Goal: Obtain resource: Download file/media

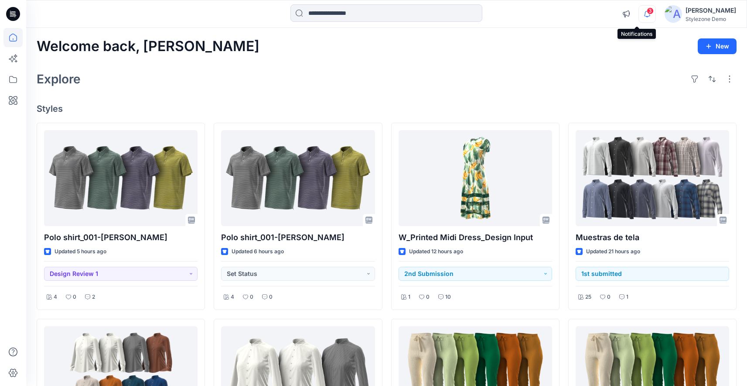
click at [639, 7] on icon "button" at bounding box center [647, 13] width 17 height 17
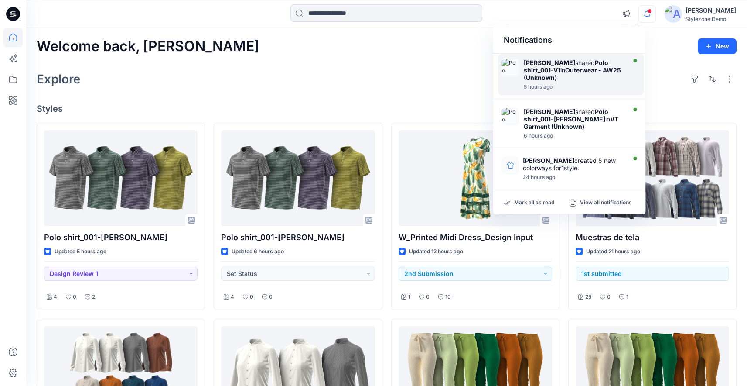
click at [573, 61] on strong "[PERSON_NAME]" at bounding box center [549, 62] width 51 height 7
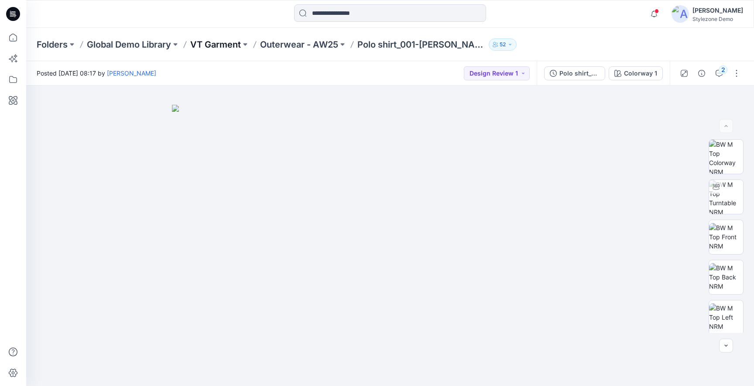
click at [220, 43] on p "VT Garment" at bounding box center [215, 44] width 51 height 12
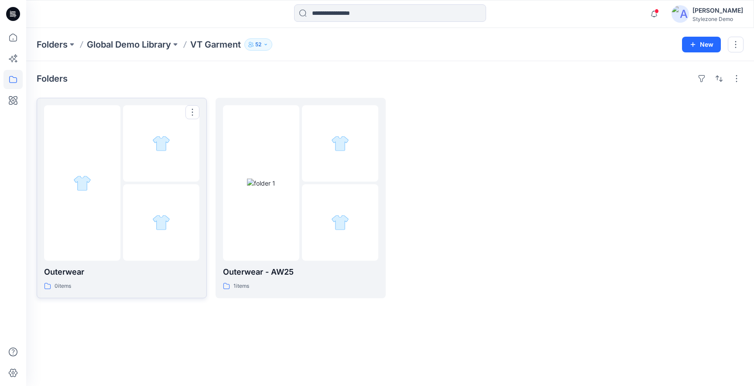
click at [136, 249] on div at bounding box center [161, 222] width 76 height 76
click at [143, 48] on p "Global Demo Library" at bounding box center [129, 44] width 84 height 12
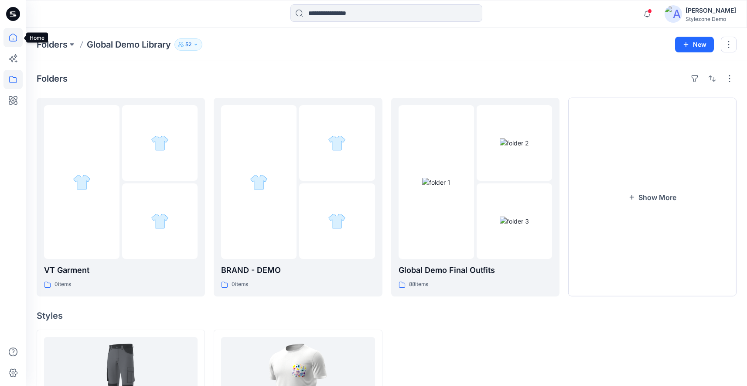
click at [14, 37] on icon at bounding box center [12, 37] width 19 height 19
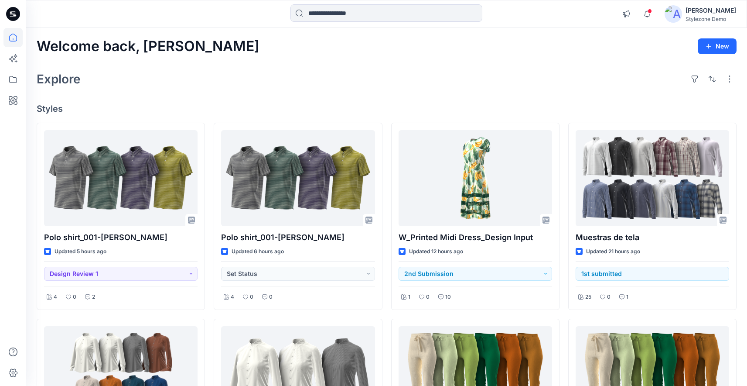
scroll to position [6, 0]
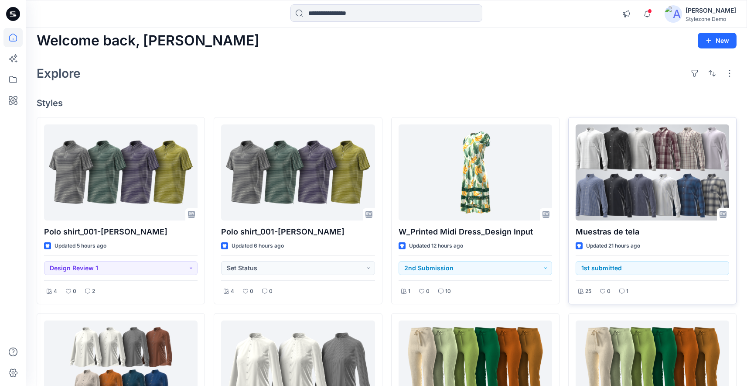
click at [653, 190] on div at bounding box center [653, 172] width 154 height 96
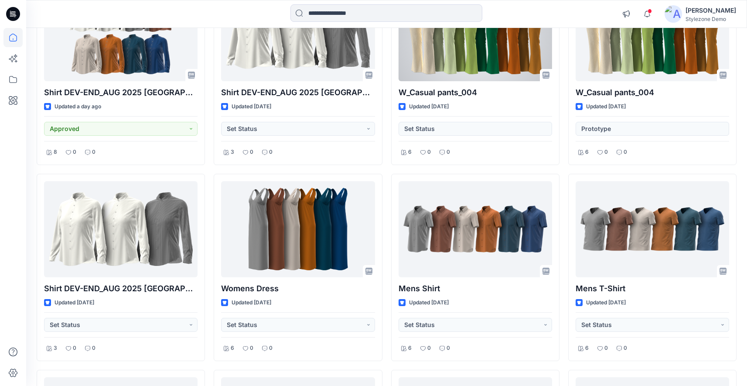
scroll to position [342, 0]
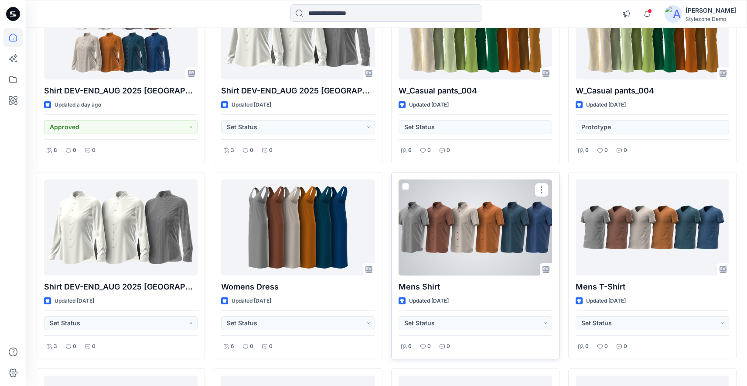
click at [499, 215] on div at bounding box center [476, 227] width 154 height 96
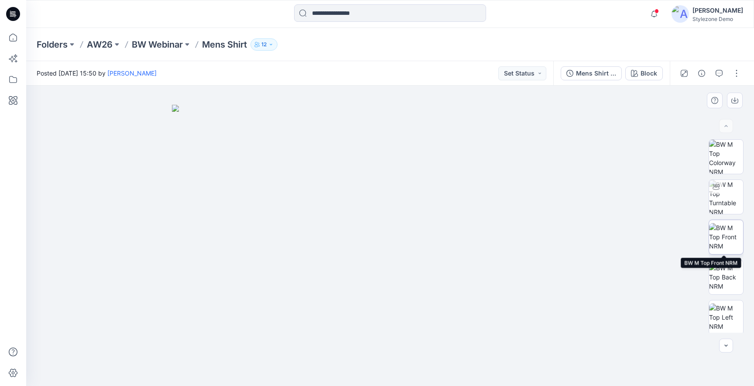
click at [711, 229] on img at bounding box center [726, 236] width 34 height 27
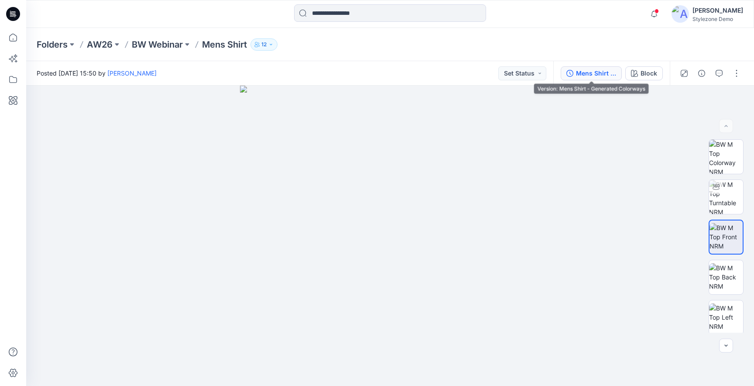
click at [576, 76] on div "Mens Shirt - Generated Colorways" at bounding box center [596, 73] width 40 height 10
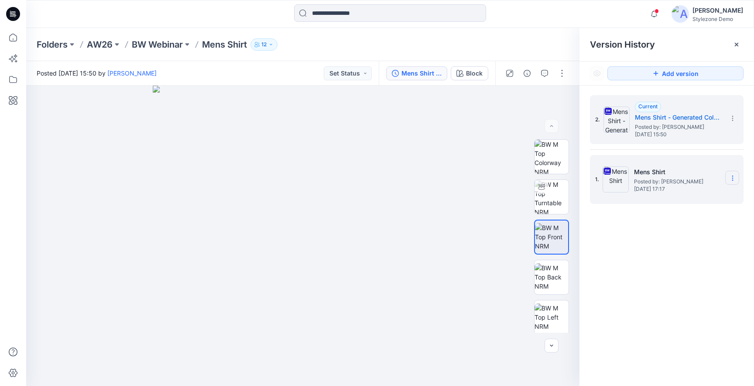
click at [734, 180] on icon at bounding box center [732, 177] width 7 height 7
click at [713, 200] on span "Download Source BW File" at bounding box center [688, 195] width 73 height 10
click at [494, 198] on div at bounding box center [302, 235] width 553 height 300
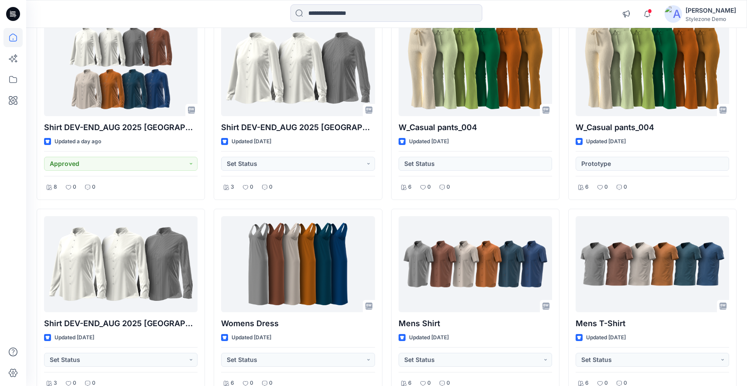
scroll to position [31, 0]
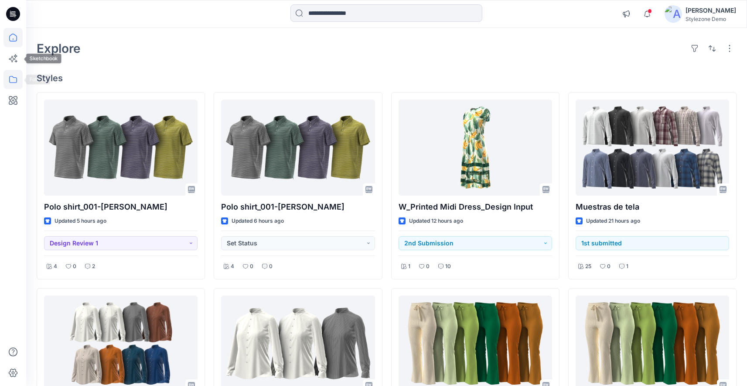
click at [7, 81] on icon at bounding box center [12, 79] width 19 height 19
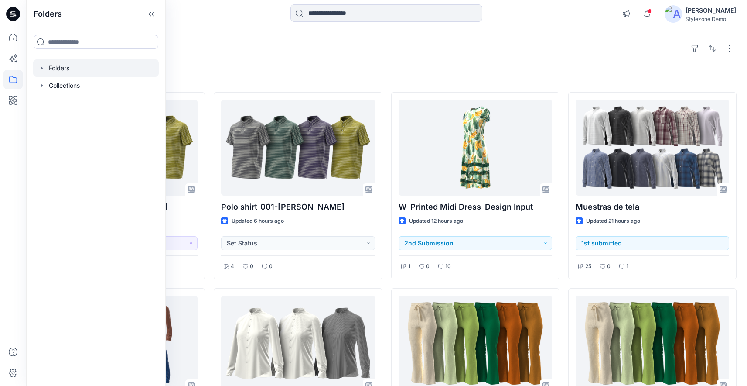
click at [41, 65] on icon "button" at bounding box center [41, 68] width 7 height 7
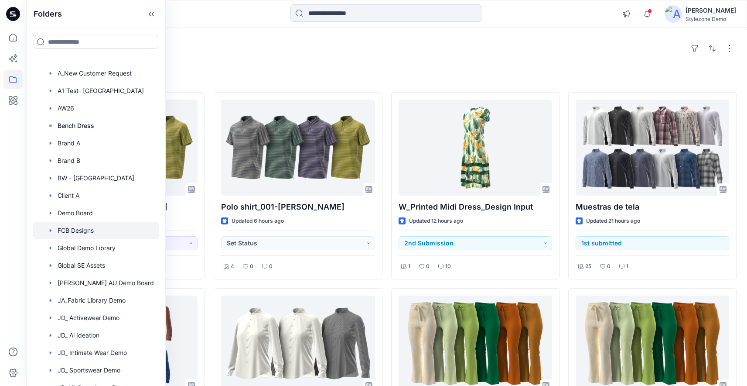
scroll to position [48, 0]
click at [95, 243] on div at bounding box center [96, 246] width 126 height 17
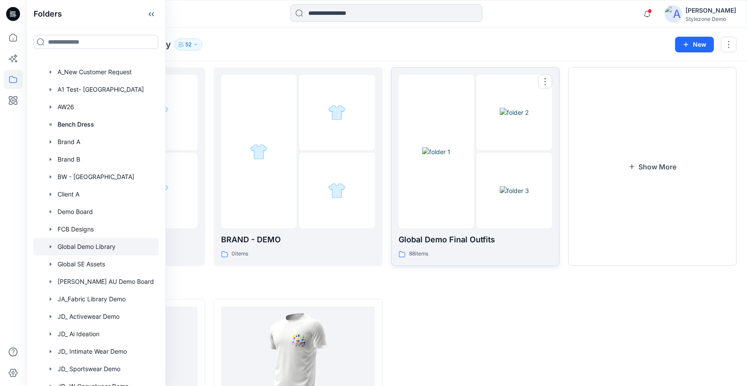
click at [436, 258] on link "Global Demo Final Outfits 88 items" at bounding box center [475, 166] width 168 height 198
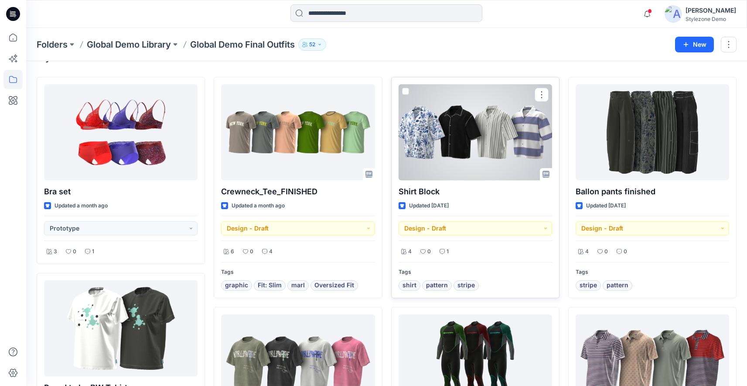
scroll to position [26, 0]
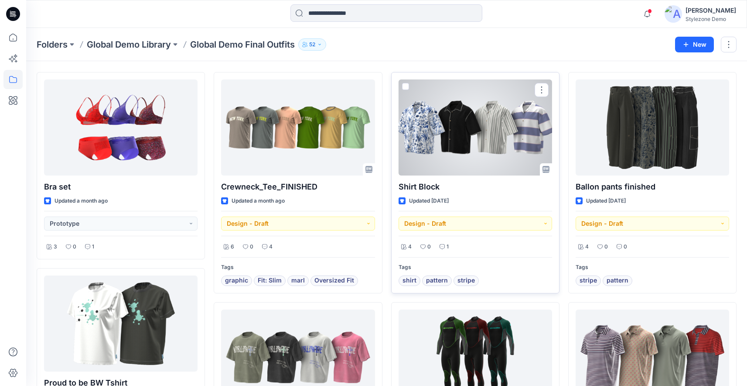
click at [518, 141] on div at bounding box center [476, 127] width 154 height 96
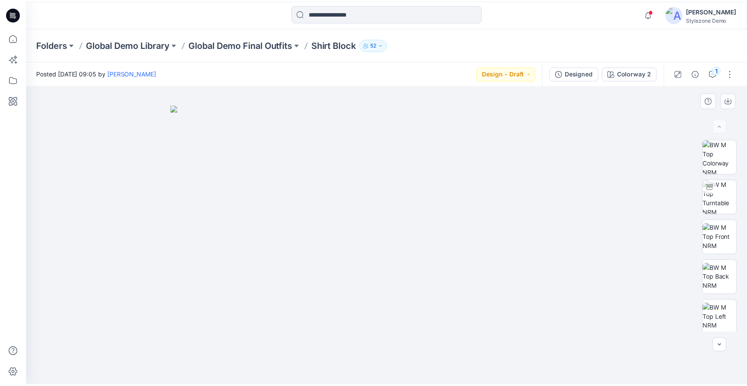
scroll to position [26, 0]
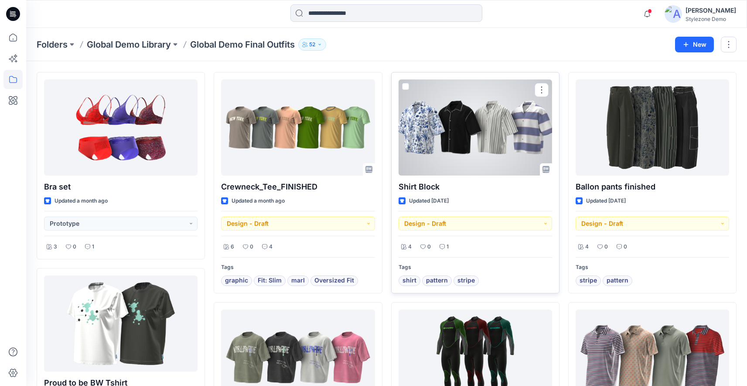
click at [450, 157] on div at bounding box center [476, 127] width 154 height 96
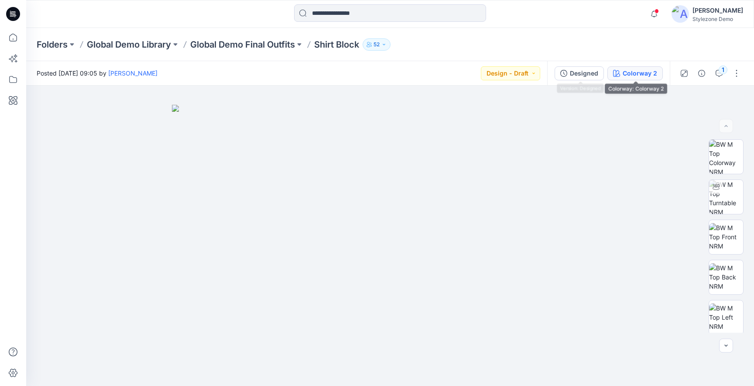
click at [631, 72] on div "Colorway 2" at bounding box center [639, 73] width 34 height 10
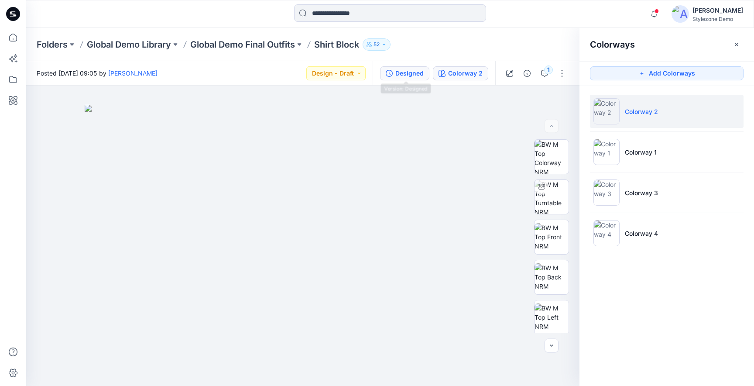
click at [405, 76] on div "Designed" at bounding box center [409, 73] width 28 height 10
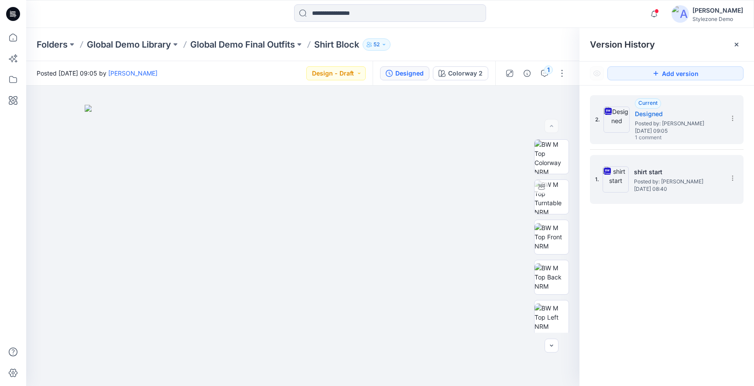
click at [670, 191] on span "Thursday, June 12, 2025 08:40" at bounding box center [677, 189] width 87 height 6
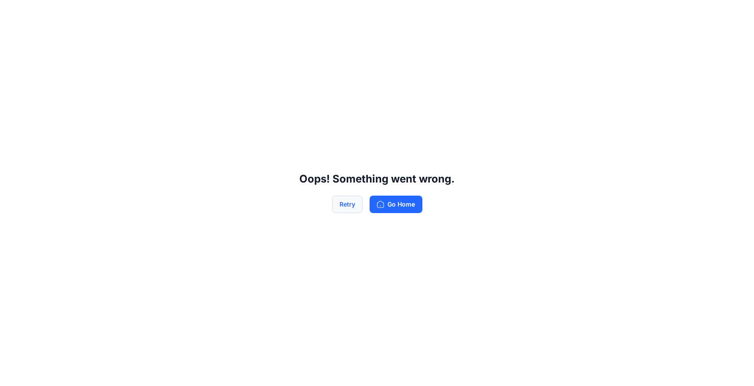
click at [338, 204] on button "Retry" at bounding box center [347, 203] width 31 height 17
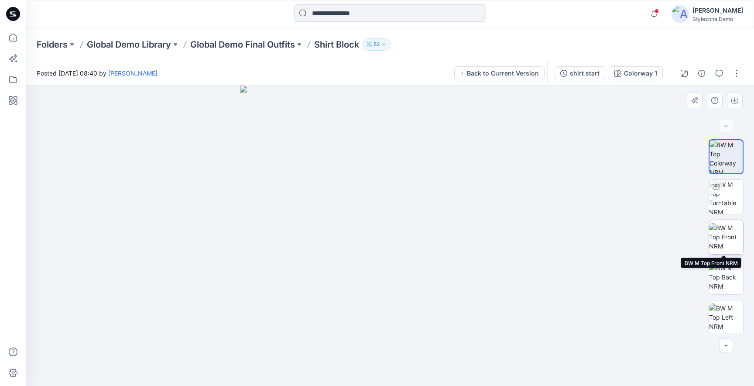
click at [721, 241] on img at bounding box center [726, 236] width 34 height 27
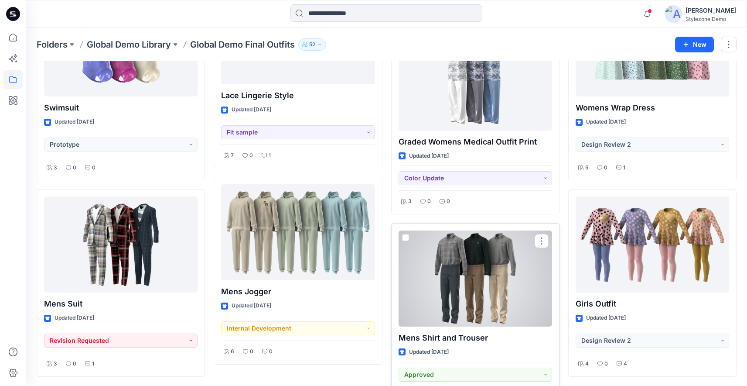
scroll to position [4136, 0]
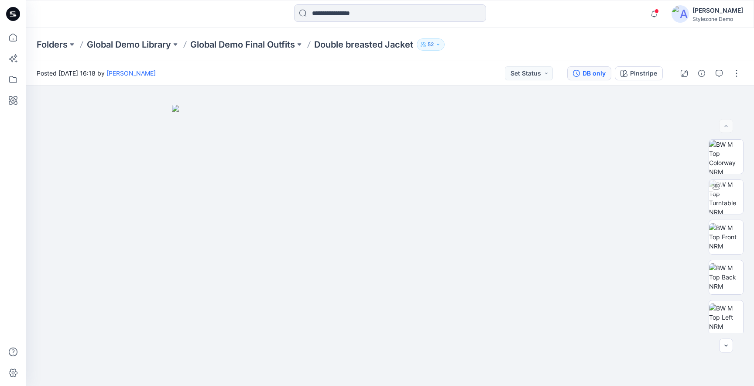
click at [592, 78] on div "DB only" at bounding box center [593, 73] width 23 height 10
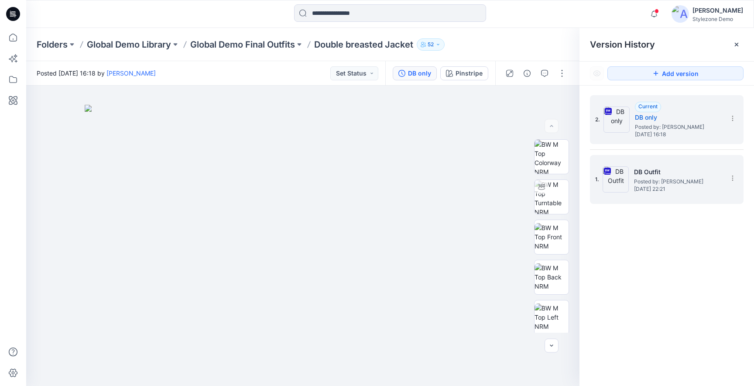
click at [649, 178] on span "Posted by: [PERSON_NAME]" at bounding box center [677, 181] width 87 height 9
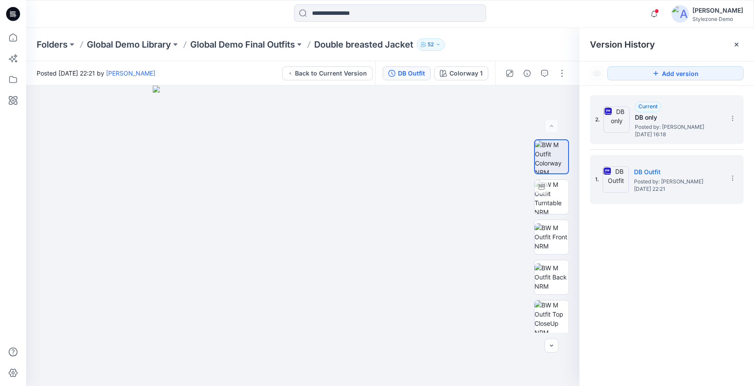
click at [632, 136] on div "2. Current DB only Posted by: Savio Thomas Wednesday, September 18, 2024 16:18" at bounding box center [660, 120] width 131 height 42
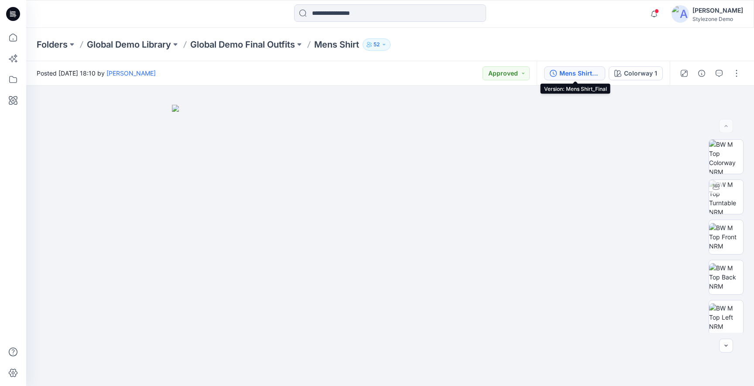
click at [572, 70] on div "Mens Shirt_Final" at bounding box center [579, 73] width 40 height 10
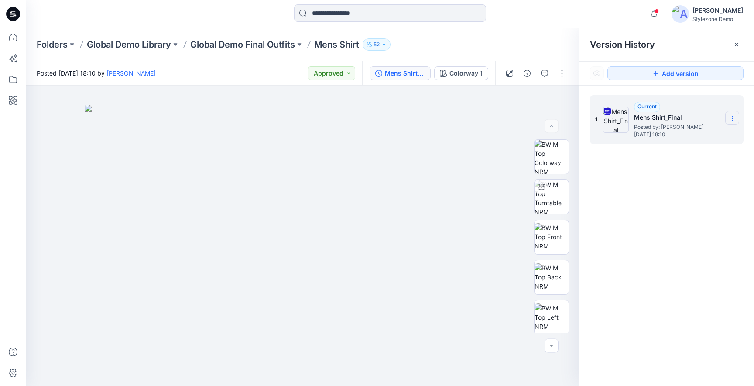
click at [735, 115] on icon at bounding box center [732, 118] width 7 height 7
click at [705, 133] on span "Download Source BW File" at bounding box center [688, 135] width 73 height 10
click at [654, 229] on div "1. Current Mens Shirt_Final Posted by: Savio Thomas Thursday, July 18, 2024 18:…" at bounding box center [666, 241] width 174 height 313
click at [741, 46] on div at bounding box center [736, 45] width 14 height 14
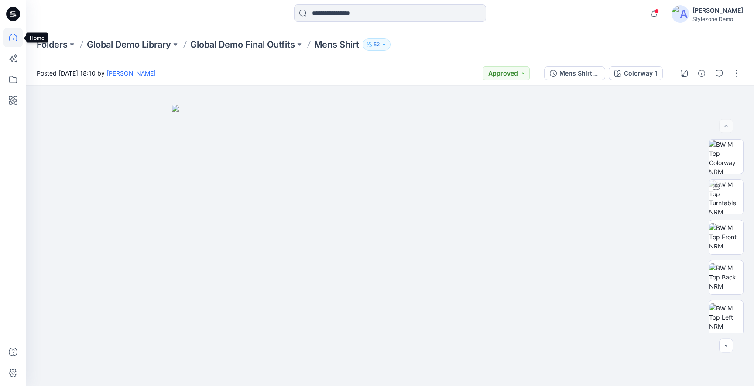
click at [11, 44] on icon at bounding box center [12, 37] width 19 height 19
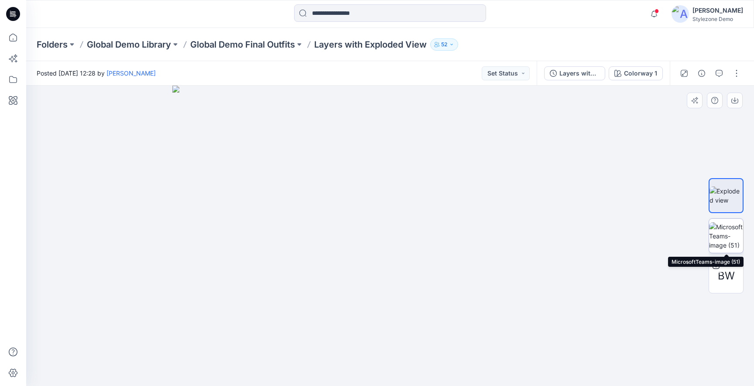
click at [721, 232] on img at bounding box center [726, 235] width 34 height 27
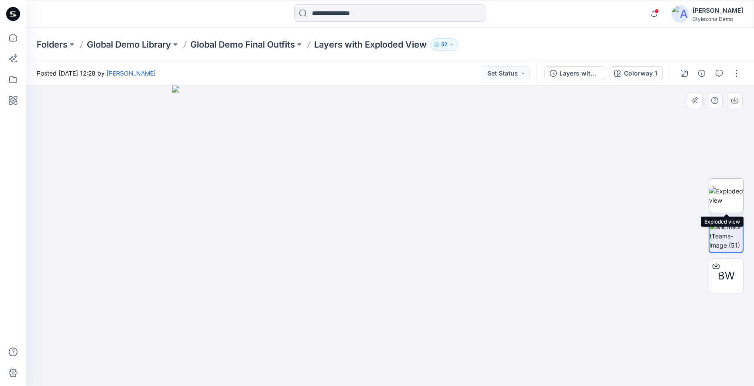
click at [717, 203] on img at bounding box center [726, 195] width 34 height 18
